Goal: Find specific page/section: Find specific page/section

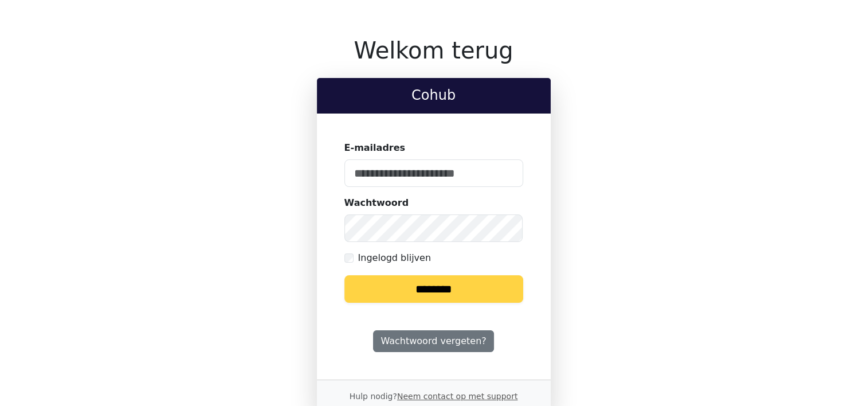
click at [374, 173] on input "E-mailadres" at bounding box center [434, 173] width 179 height 28
click at [507, 171] on keeper-lock "Open Keeper Popup" at bounding box center [507, 173] width 14 height 14
click at [503, 175] on keeper-lock "Open Keeper Popup" at bounding box center [507, 173] width 14 height 14
type input "**********"
click at [447, 286] on input "********" at bounding box center [434, 289] width 179 height 28
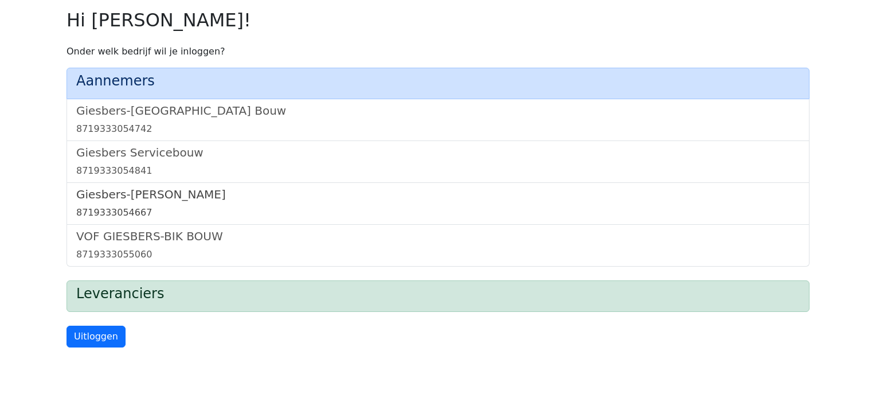
click at [174, 204] on link "Giesbers-Wijchen Bouw 8719333054667" at bounding box center [437, 203] width 723 height 32
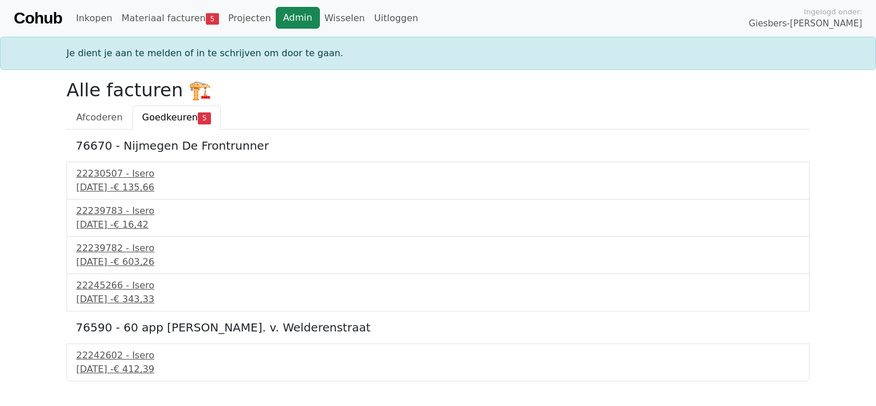
click at [276, 16] on link "Admin" at bounding box center [298, 18] width 44 height 22
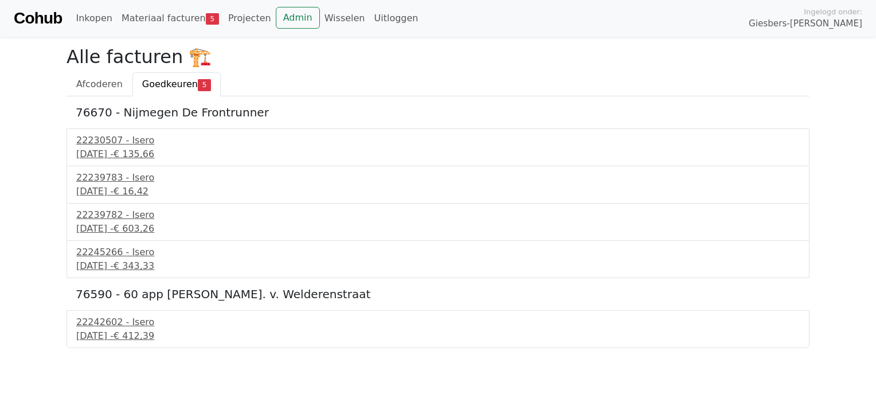
drag, startPoint x: 791, startPoint y: 63, endPoint x: 785, endPoint y: 62, distance: 6.3
click at [791, 63] on h2 "Alle facturen 🏗️" at bounding box center [437, 57] width 743 height 22
click at [276, 22] on link "Admin" at bounding box center [298, 18] width 44 height 22
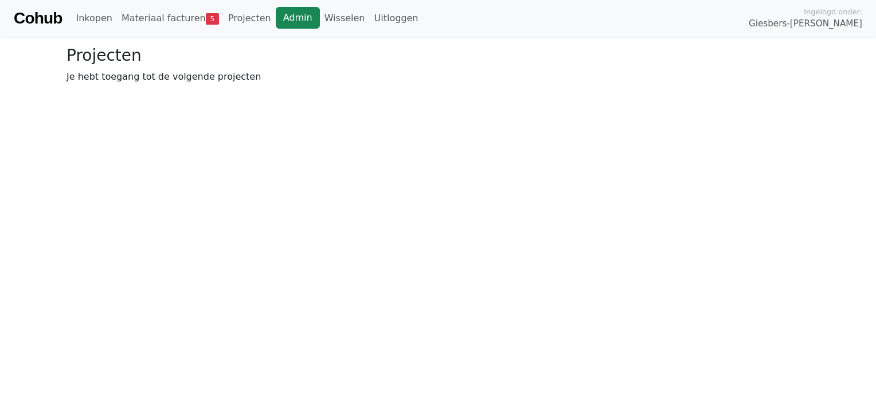
click at [284, 17] on link "Admin" at bounding box center [298, 18] width 44 height 22
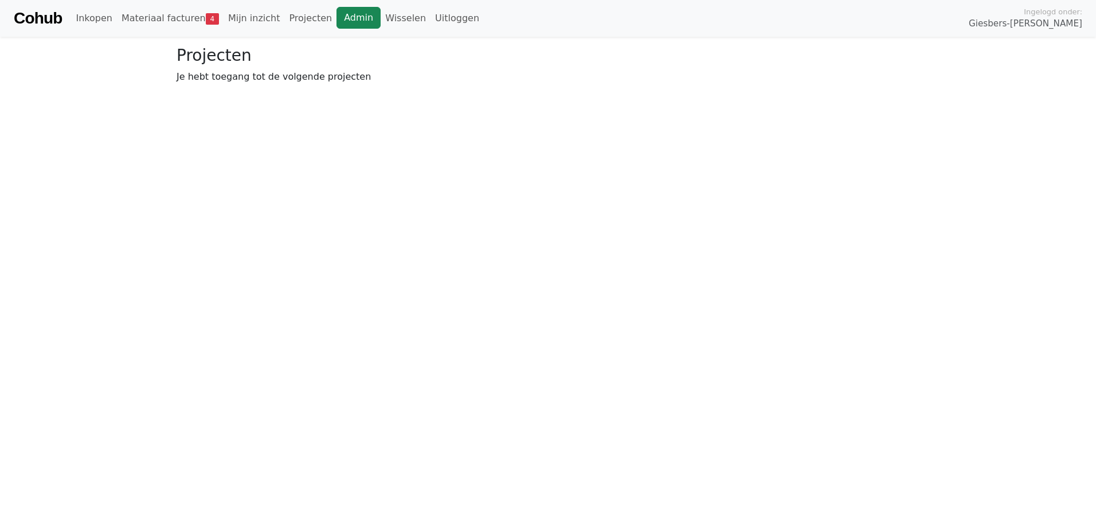
click at [337, 19] on link "Admin" at bounding box center [359, 18] width 44 height 22
click at [168, 17] on link "Materiaal facturen 4" at bounding box center [170, 18] width 107 height 23
click at [337, 18] on link "Admin" at bounding box center [359, 18] width 44 height 22
